Goal: Task Accomplishment & Management: Manage account settings

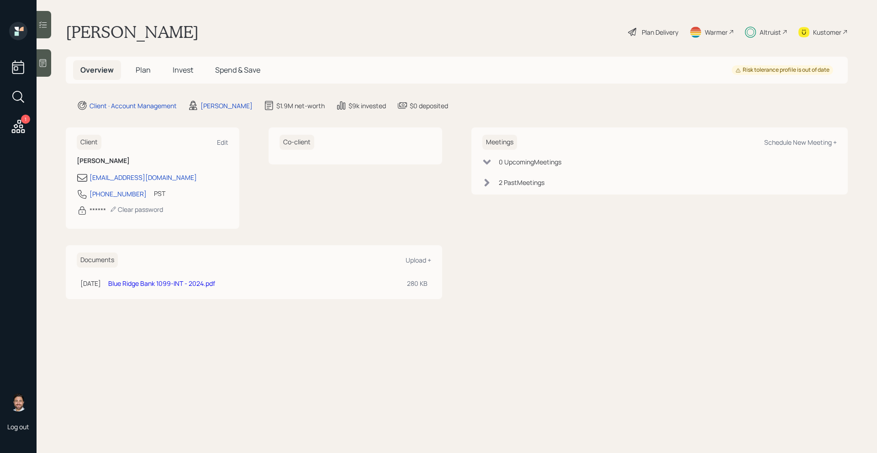
click at [140, 73] on span "Plan" at bounding box center [143, 70] width 15 height 10
